Goal: Information Seeking & Learning: Learn about a topic

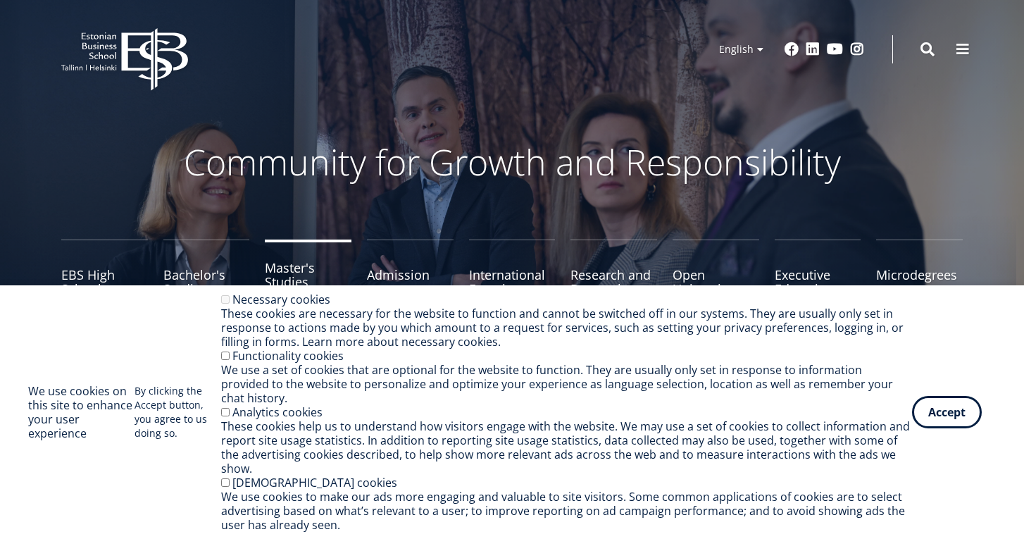
click at [292, 272] on link "Master's Studies" at bounding box center [308, 275] width 87 height 70
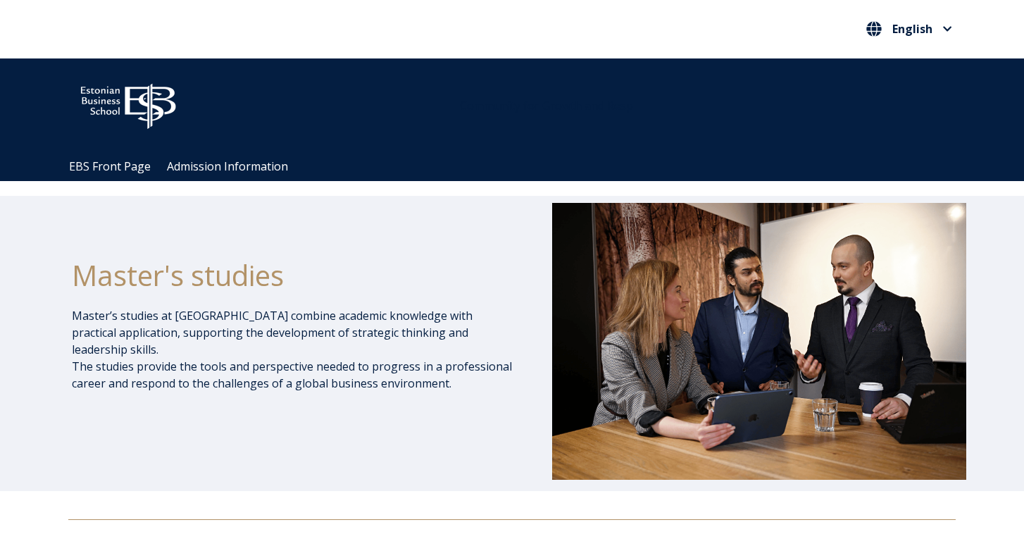
click at [144, 101] on img at bounding box center [128, 103] width 120 height 61
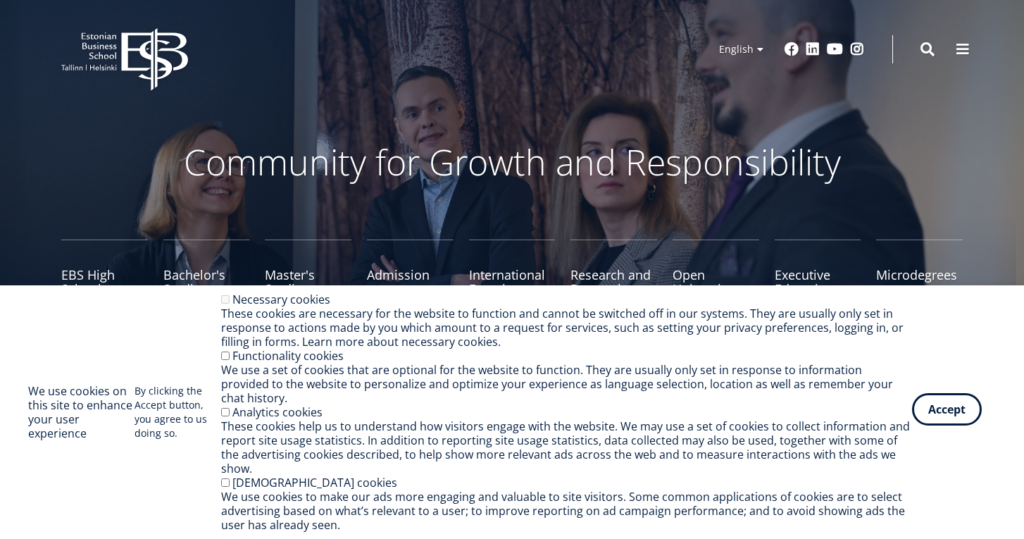
click at [944, 419] on button "Accept" at bounding box center [947, 409] width 70 height 32
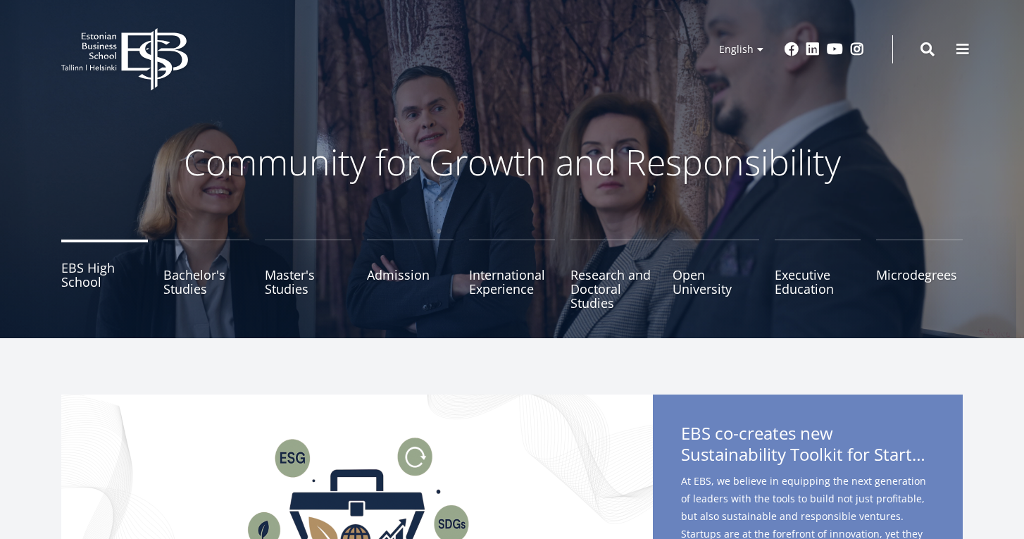
click at [107, 284] on link "EBS High School" at bounding box center [104, 275] width 87 height 70
click at [285, 291] on link "Master's Studies" at bounding box center [308, 275] width 87 height 70
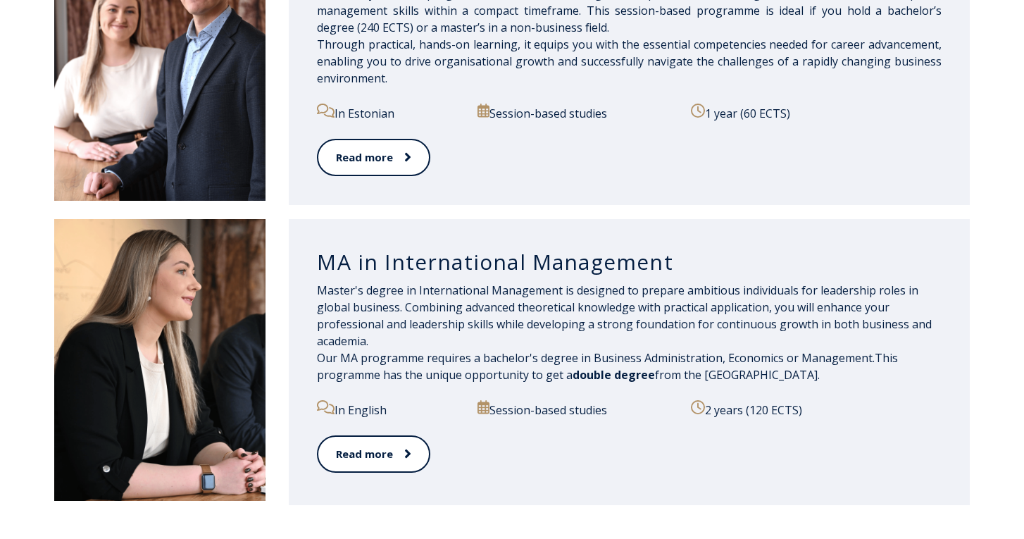
scroll to position [1583, 0]
